Goal: Task Accomplishment & Management: Use online tool/utility

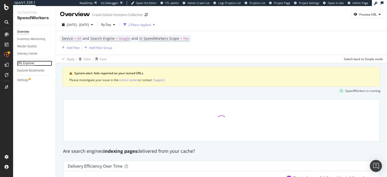
click at [26, 61] on div "URL Explorer" at bounding box center [25, 63] width 17 height 5
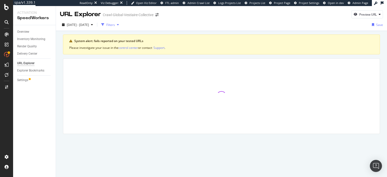
click at [121, 23] on div "Filters" at bounding box center [110, 25] width 22 height 8
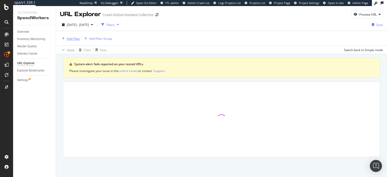
click at [78, 38] on div "Add Filter" at bounding box center [73, 39] width 13 height 4
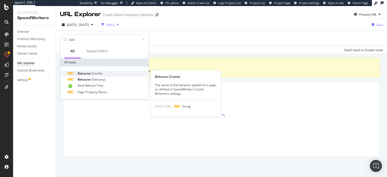
type input "beh"
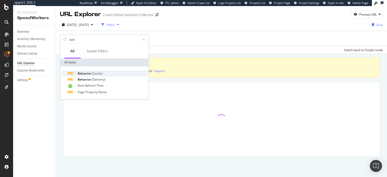
click at [99, 74] on span "(Cache)" at bounding box center [97, 73] width 11 height 4
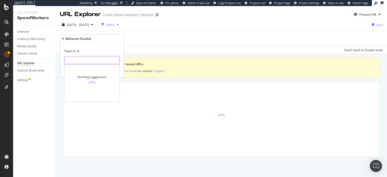
click at [94, 60] on input "text" at bounding box center [92, 60] width 55 height 8
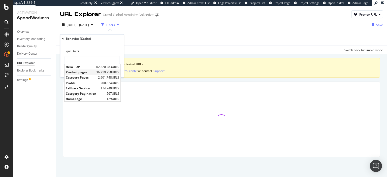
click at [89, 71] on span "Product pages" at bounding box center [80, 72] width 29 height 4
type input "Product pages"
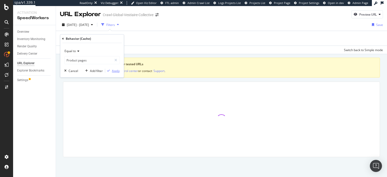
click at [112, 72] on div "Apply" at bounding box center [116, 71] width 8 height 4
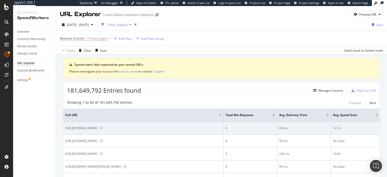
click at [97, 129] on div "[URL][DOMAIN_NAME]" at bounding box center [81, 128] width 32 height 4
copy div "[URL][DOMAIN_NAME]"
